Goal: Navigation & Orientation: Find specific page/section

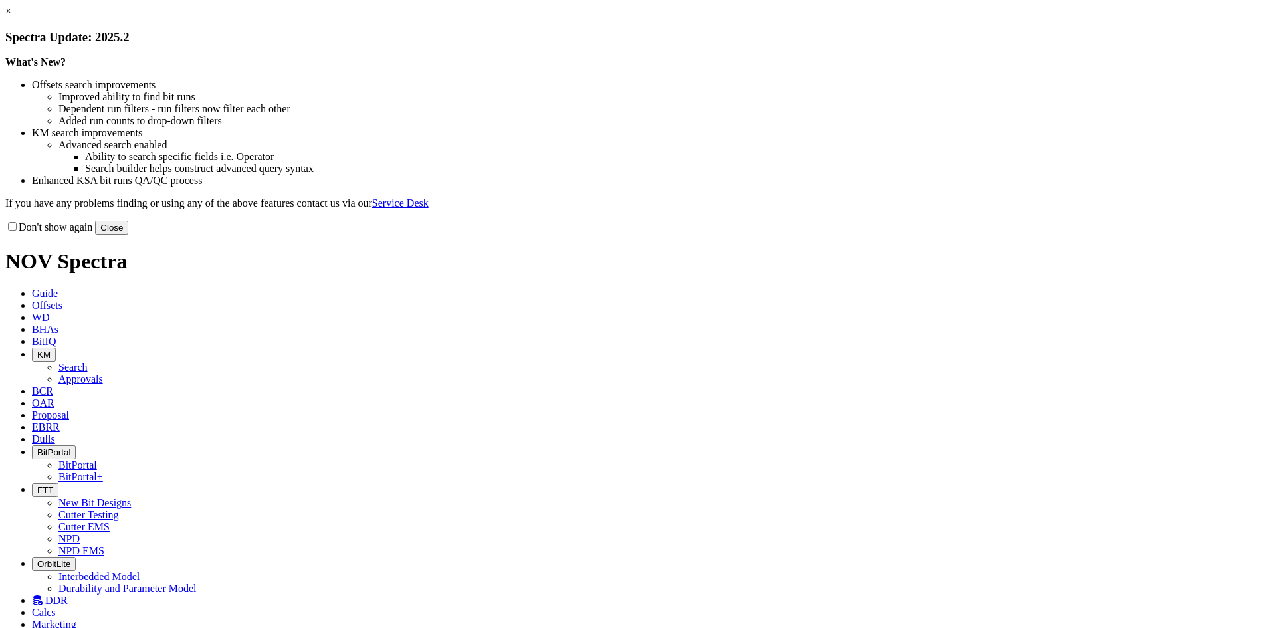
drag, startPoint x: 907, startPoint y: 366, endPoint x: 875, endPoint y: 310, distance: 64.6
click at [128, 235] on button "Close" at bounding box center [111, 228] width 33 height 14
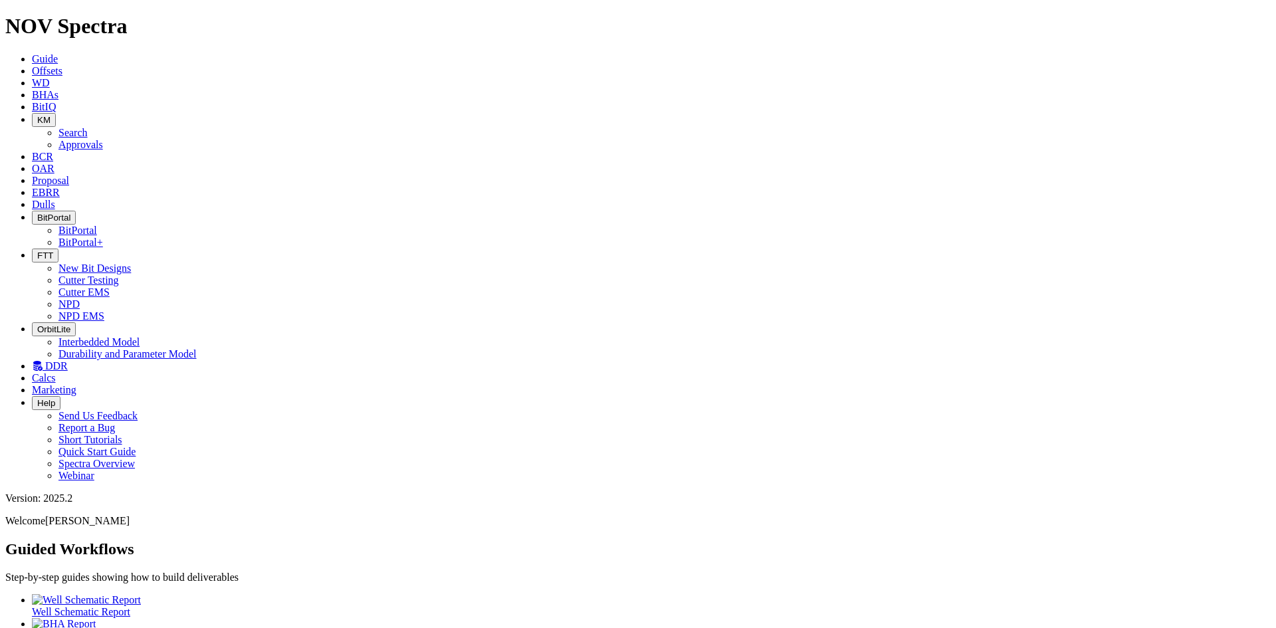
click at [55, 199] on span "Dulls" at bounding box center [43, 204] width 23 height 11
click at [32, 187] on icon at bounding box center [32, 192] width 0 height 11
click at [32, 175] on icon at bounding box center [32, 180] width 0 height 11
click at [55, 163] on span "OAR" at bounding box center [43, 168] width 23 height 11
click at [53, 151] on link "BCR" at bounding box center [42, 156] width 21 height 11
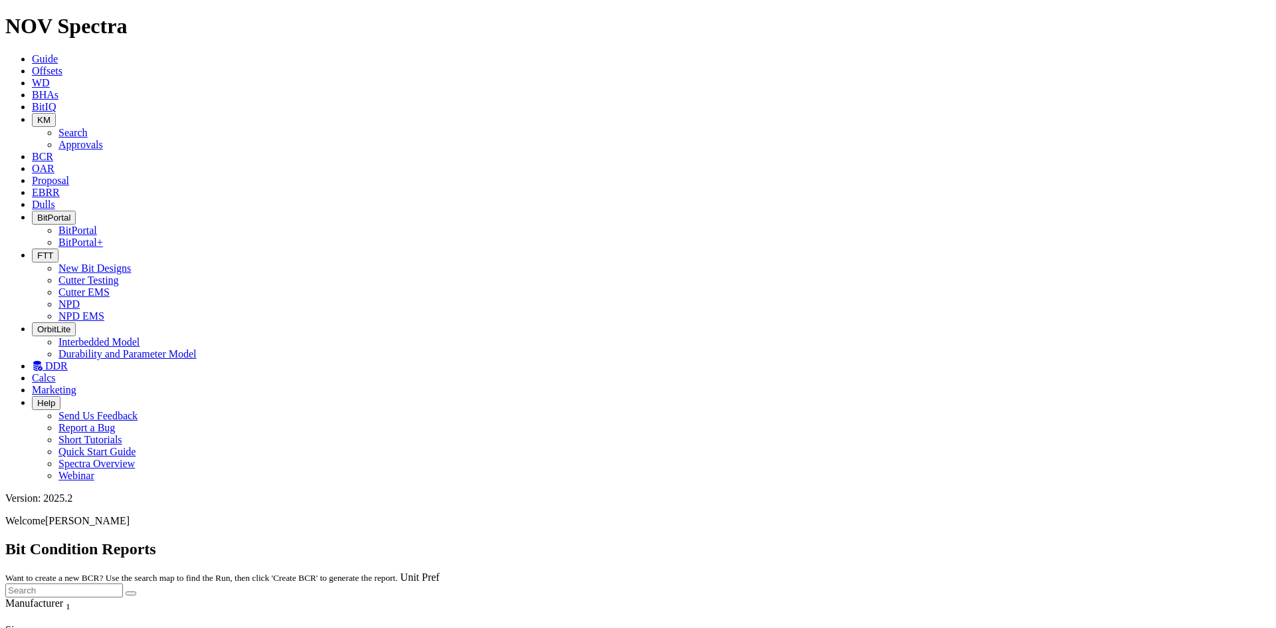
click at [56, 113] on button "KM" at bounding box center [44, 120] width 24 height 14
click at [56, 101] on link "BitIQ" at bounding box center [44, 106] width 24 height 11
click at [37, 251] on icon "button" at bounding box center [37, 256] width 0 height 10
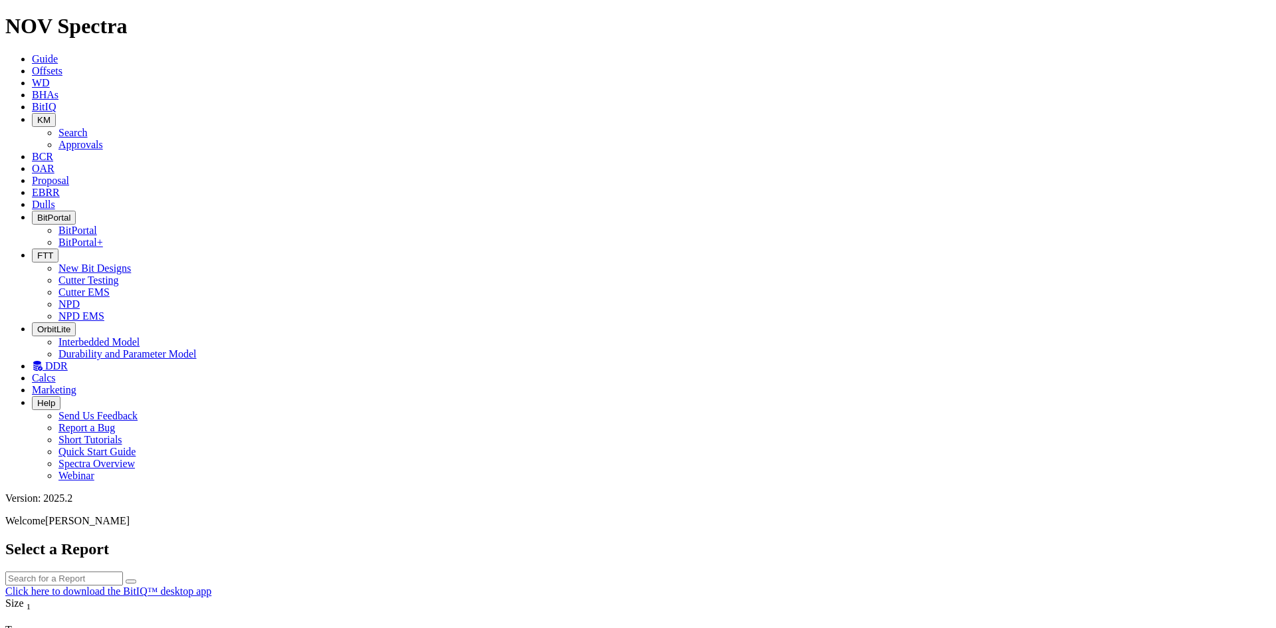
click at [80, 298] on link "NPD" at bounding box center [68, 303] width 21 height 11
click at [53, 251] on span "FTT" at bounding box center [45, 256] width 16 height 10
click at [119, 275] on link "Cutter Testing" at bounding box center [88, 280] width 60 height 11
click at [53, 251] on span "FTT" at bounding box center [45, 256] width 16 height 10
click at [110, 287] on link "Cutter EMS" at bounding box center [83, 292] width 51 height 11
